Goal: Task Accomplishment & Management: Use online tool/utility

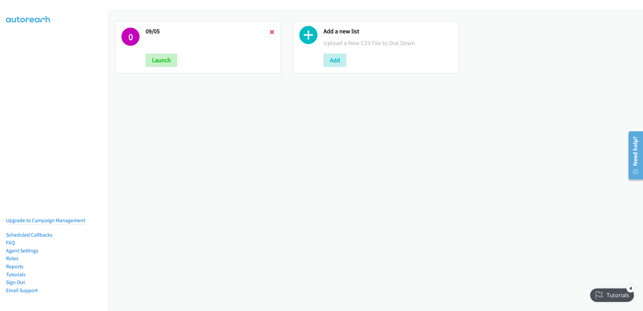
click at [270, 30] on icon at bounding box center [272, 32] width 5 height 5
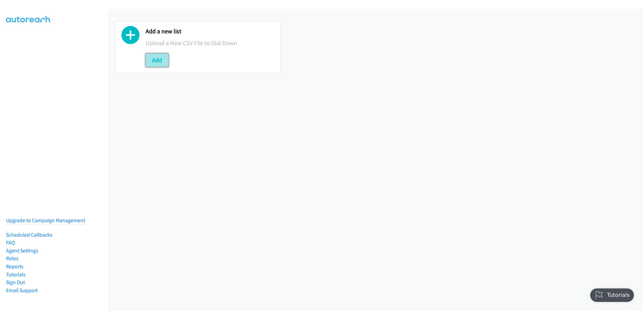
click at [151, 62] on button "Add" at bounding box center [157, 59] width 23 height 13
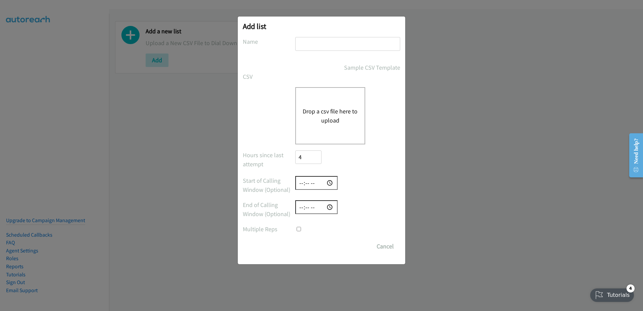
click at [299, 41] on input "text" at bounding box center [347, 44] width 105 height 14
type input "FU once"
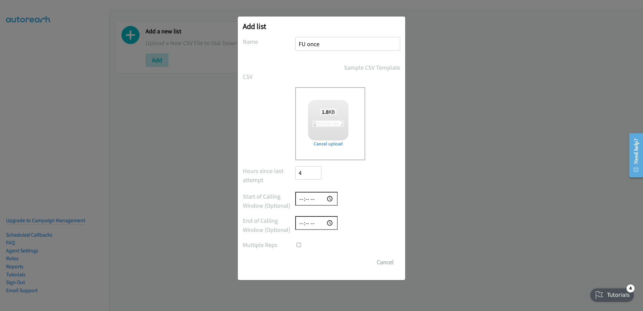
checkbox input "true"
click at [317, 265] on input "Save List" at bounding box center [312, 261] width 35 height 13
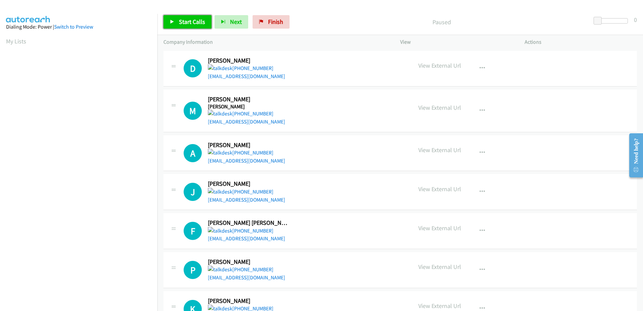
click at [196, 23] on span "Start Calls" at bounding box center [192, 22] width 26 height 8
drag, startPoint x: 242, startPoint y: 80, endPoint x: 242, endPoint y: 72, distance: 7.4
drag, startPoint x: 242, startPoint y: 72, endPoint x: 235, endPoint y: 74, distance: 7.3
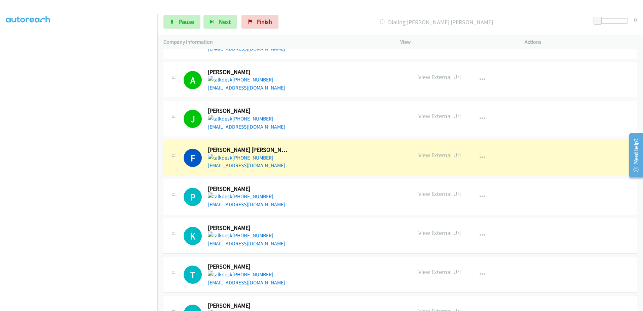
scroll to position [134, 0]
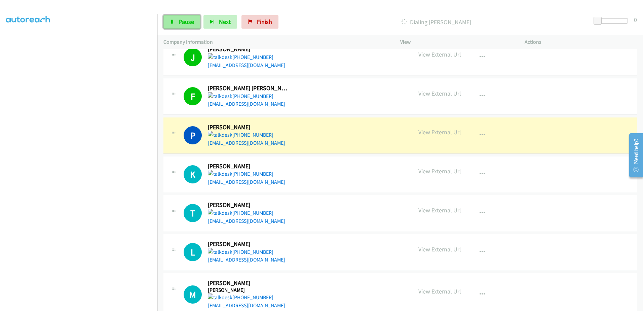
click at [182, 26] on link "Pause" at bounding box center [181, 21] width 37 height 13
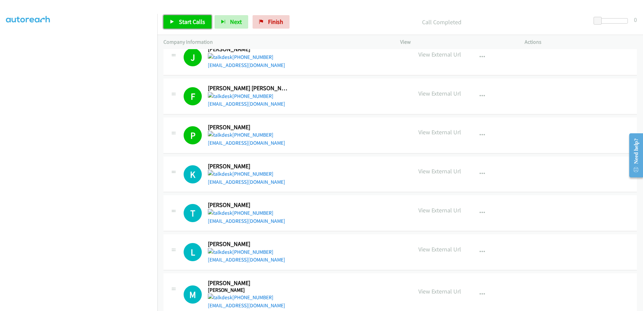
click at [190, 18] on span "Start Calls" at bounding box center [192, 22] width 26 height 8
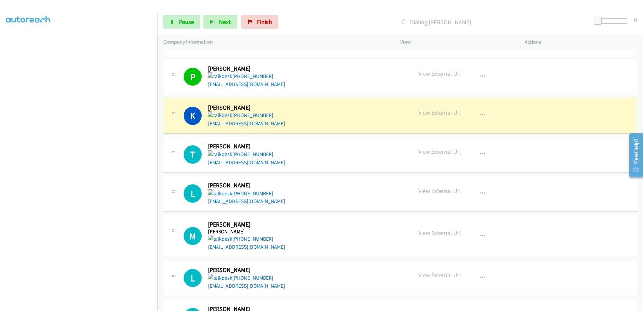
scroll to position [202, 0]
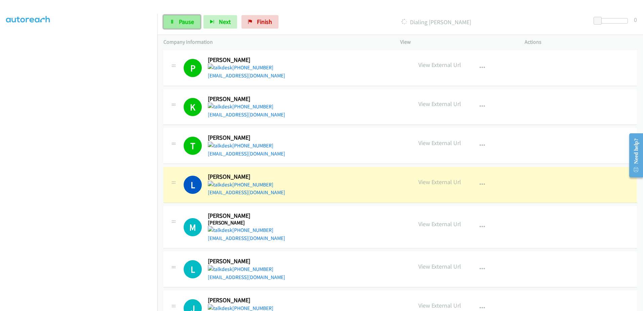
click at [184, 17] on link "Pause" at bounding box center [181, 21] width 37 height 13
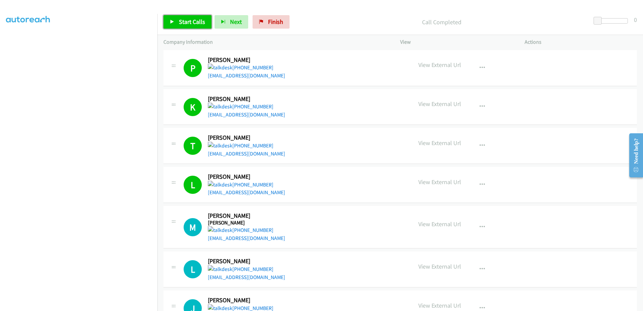
click at [201, 21] on span "Start Calls" at bounding box center [192, 22] width 26 height 8
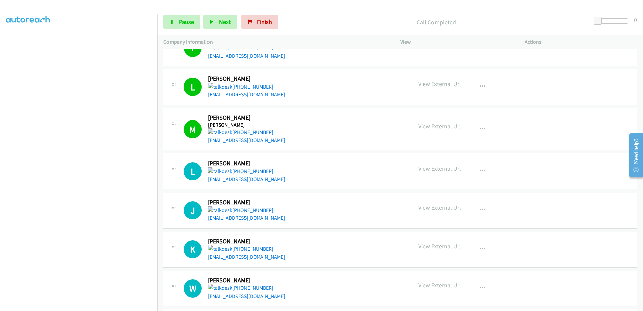
scroll to position [336, 0]
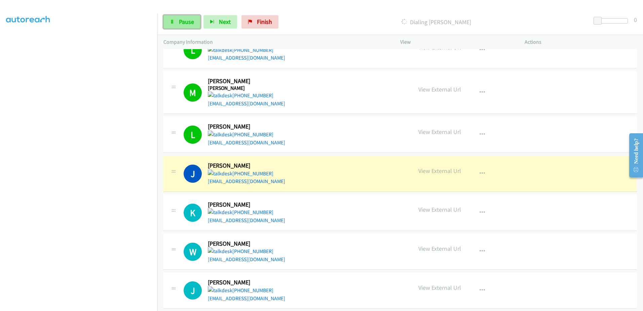
click at [183, 20] on span "Pause" at bounding box center [186, 22] width 15 height 8
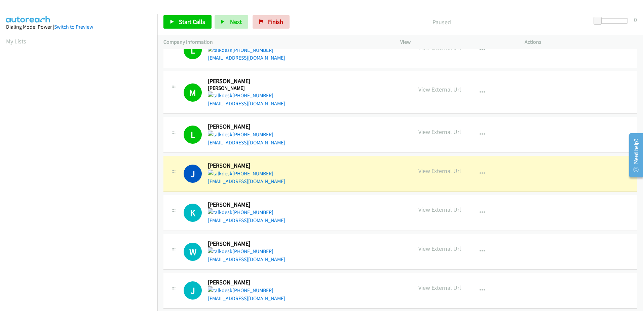
click at [4, 41] on aside "Dialing Mode: Power | Switch to Preview My Lists" at bounding box center [78, 200] width 157 height 372
click at [12, 41] on link "My Lists" at bounding box center [16, 41] width 20 height 8
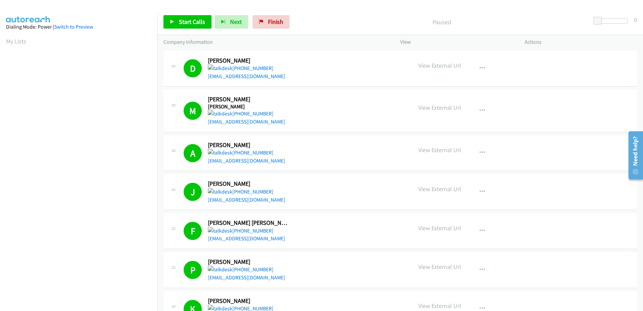
click at [103, 19] on aside "Dialing Mode: Power | Switch to Preview My Lists" at bounding box center [78, 200] width 157 height 372
drag, startPoint x: 189, startPoint y: 23, endPoint x: 238, endPoint y: 57, distance: 59.4
click at [189, 23] on span "Start Calls" at bounding box center [192, 22] width 26 height 8
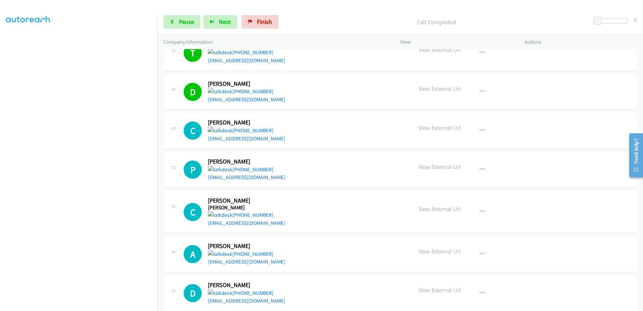
scroll to position [593, 0]
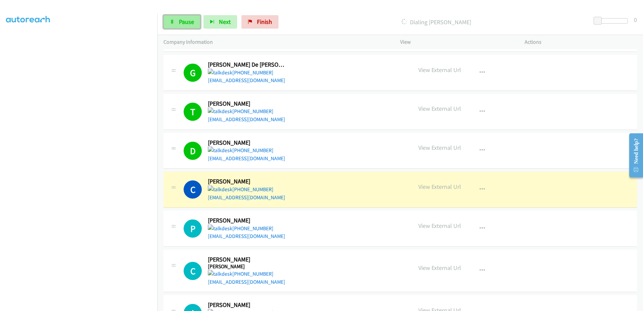
click at [186, 24] on span "Pause" at bounding box center [186, 22] width 15 height 8
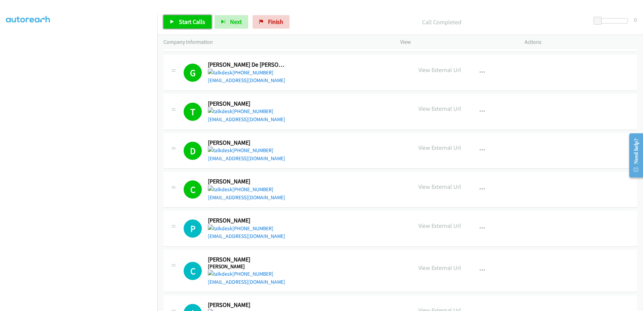
click at [198, 24] on span "Start Calls" at bounding box center [192, 22] width 26 height 8
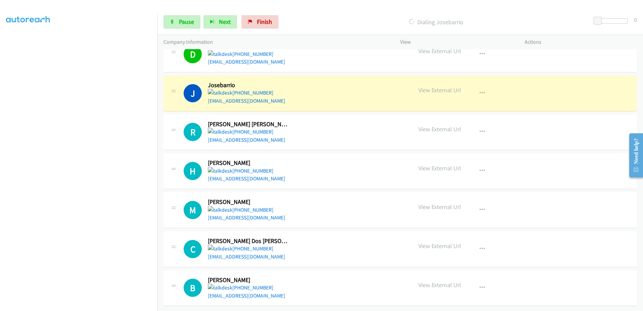
scroll to position [895, 0]
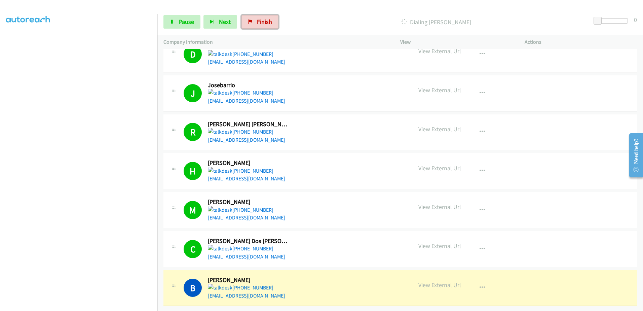
click at [260, 24] on span "Finish" at bounding box center [264, 22] width 15 height 8
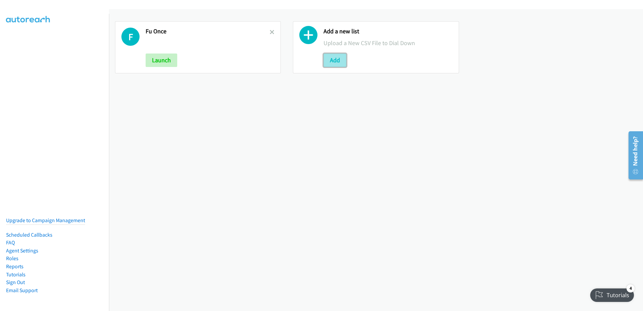
click at [334, 64] on button "Add" at bounding box center [334, 59] width 23 height 13
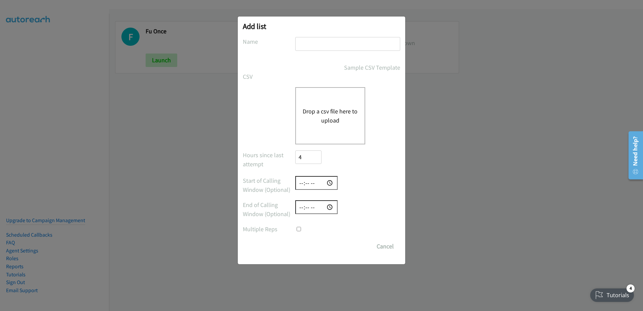
drag, startPoint x: 320, startPoint y: 49, endPoint x: 328, endPoint y: 37, distance: 14.9
click at [320, 48] on input "text" at bounding box center [347, 44] width 105 height 14
type input "call attmepted"
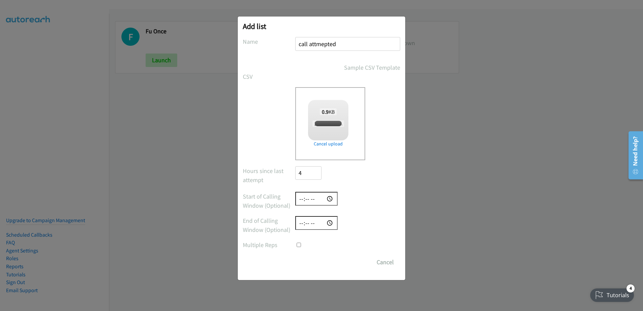
checkbox input "true"
click at [317, 259] on input "Save List" at bounding box center [312, 261] width 35 height 13
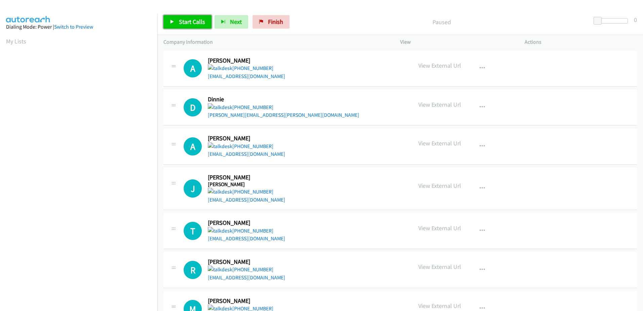
drag, startPoint x: 199, startPoint y: 20, endPoint x: 205, endPoint y: 22, distance: 6.3
click at [199, 20] on span "Start Calls" at bounding box center [192, 22] width 26 height 8
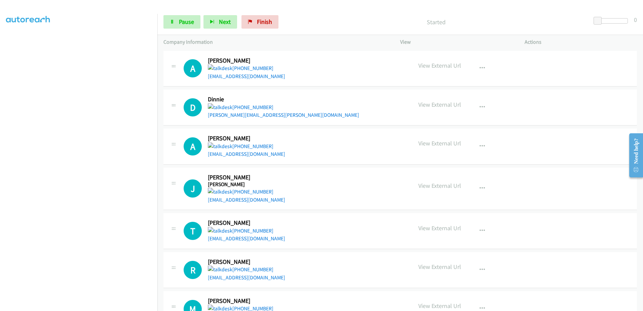
scroll to position [66, 0]
click at [193, 24] on span "Pause" at bounding box center [186, 22] width 15 height 8
click at [187, 25] on span "Start Calls" at bounding box center [192, 22] width 26 height 8
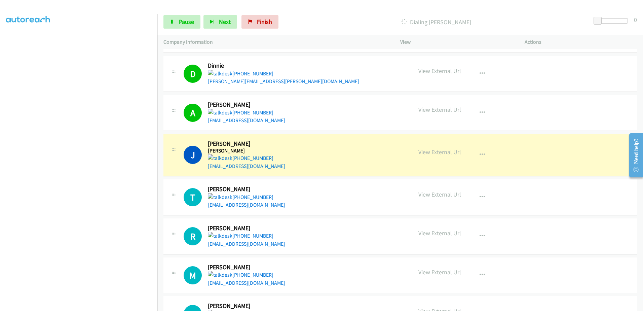
scroll to position [0, 0]
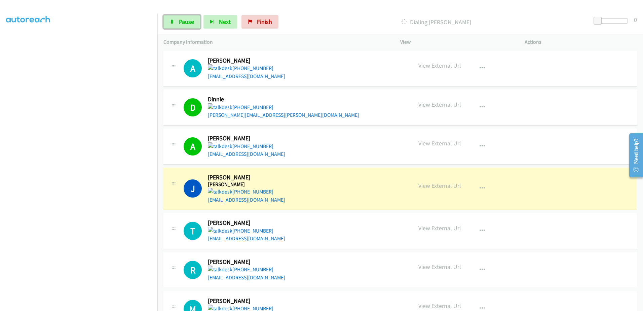
drag, startPoint x: 186, startPoint y: 24, endPoint x: 198, endPoint y: 5, distance: 21.8
click at [186, 24] on span "Pause" at bounding box center [186, 22] width 15 height 8
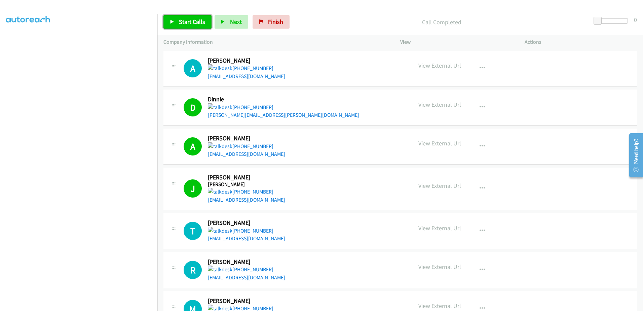
click at [196, 22] on span "Start Calls" at bounding box center [192, 22] width 26 height 8
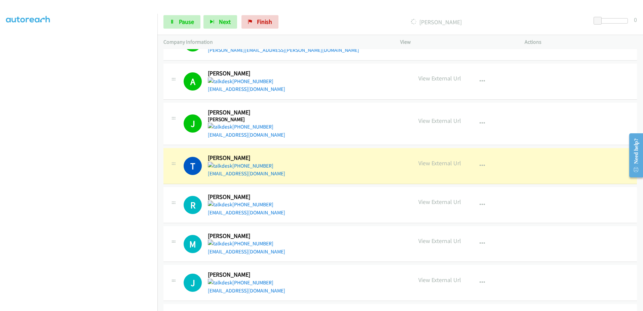
scroll to position [67, 0]
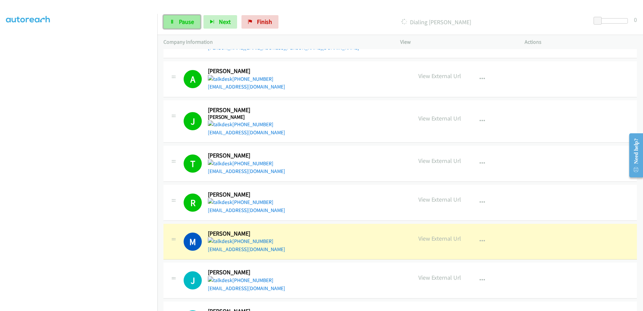
click at [180, 21] on span "Pause" at bounding box center [186, 22] width 15 height 8
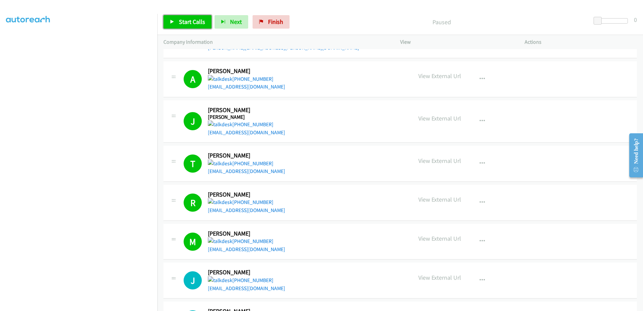
click at [196, 21] on span "Start Calls" at bounding box center [192, 22] width 26 height 8
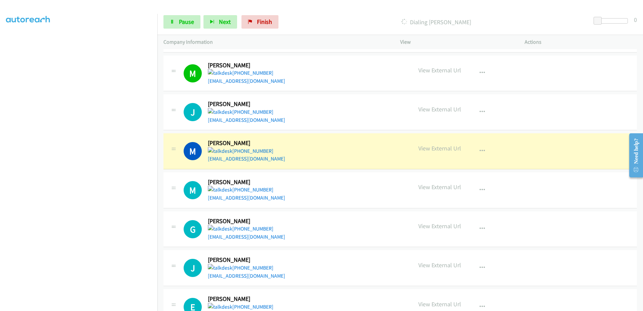
scroll to position [269, 0]
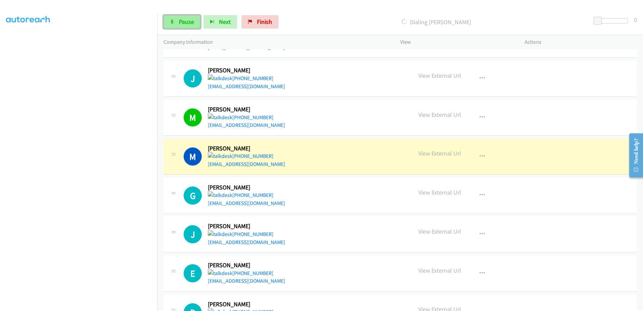
click at [182, 25] on span "Pause" at bounding box center [186, 22] width 15 height 8
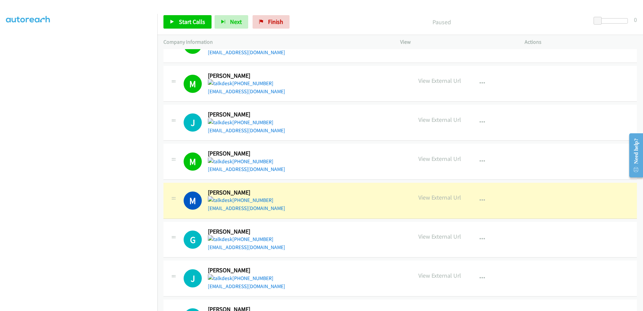
scroll to position [235, 0]
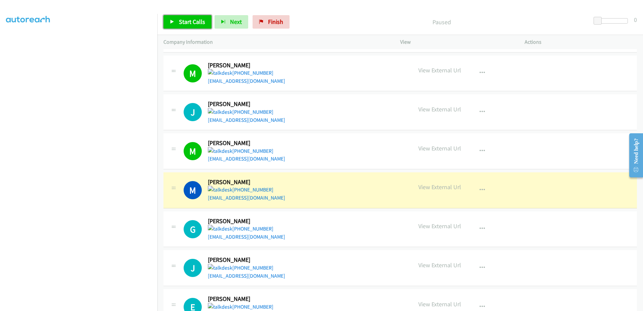
click at [184, 16] on link "Start Calls" at bounding box center [187, 21] width 48 height 13
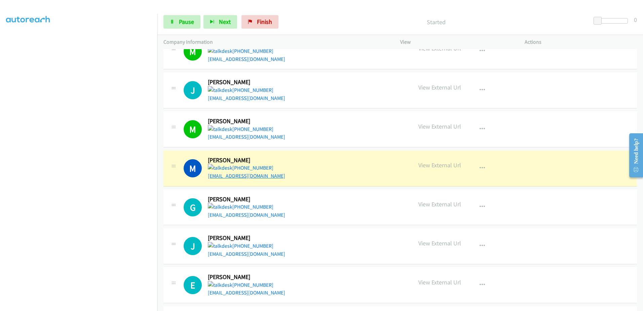
scroll to position [269, 0]
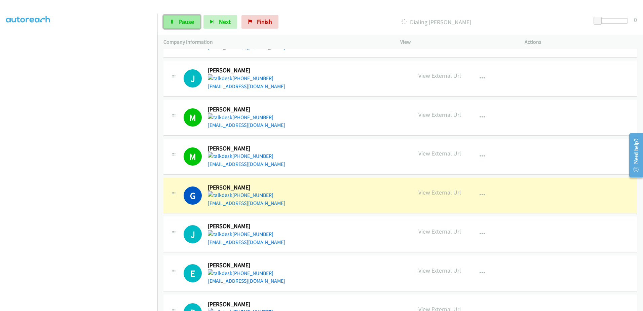
click at [187, 21] on span "Pause" at bounding box center [186, 22] width 15 height 8
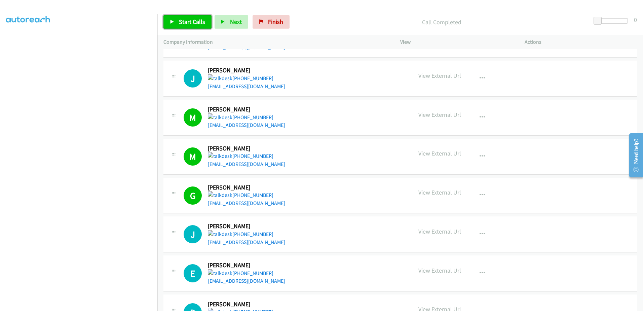
click at [197, 22] on span "Start Calls" at bounding box center [192, 22] width 26 height 8
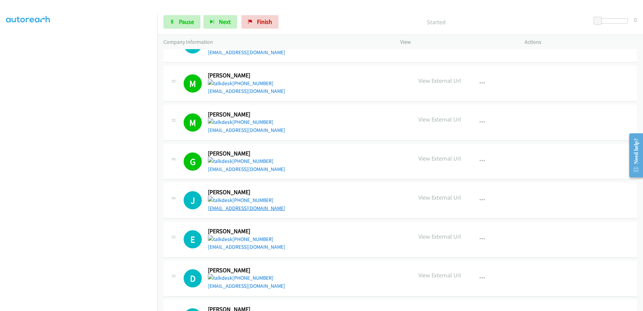
scroll to position [337, 0]
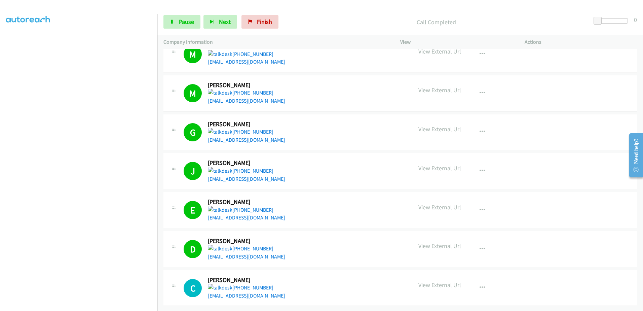
click at [183, 14] on div "Start Calls Pause Next Finish Call Completed 0" at bounding box center [399, 22] width 485 height 26
click at [183, 18] on span "Pause" at bounding box center [186, 22] width 15 height 8
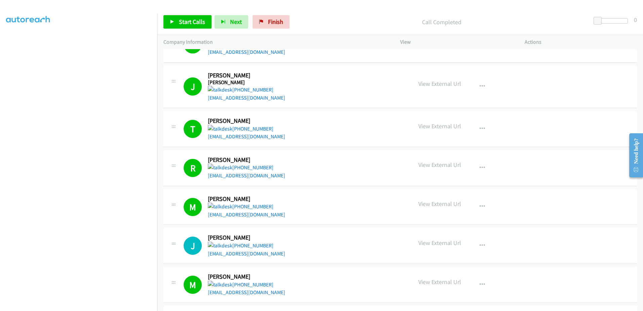
scroll to position [0, 0]
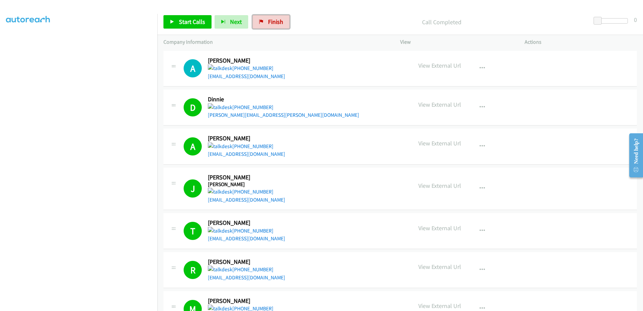
drag, startPoint x: 277, startPoint y: 27, endPoint x: 351, endPoint y: 18, distance: 74.9
click at [277, 27] on link "Finish" at bounding box center [270, 21] width 37 height 13
